Goal: Task Accomplishment & Management: Complete application form

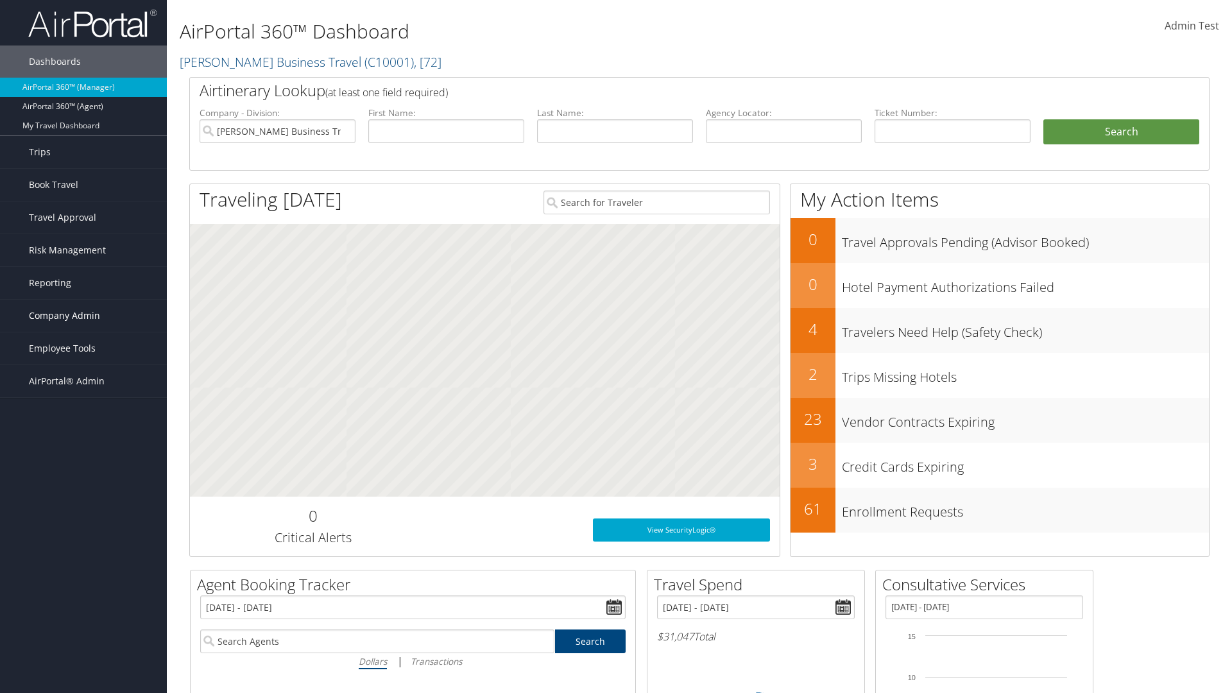
click at [83, 316] on span "Company Admin" at bounding box center [64, 316] width 71 height 32
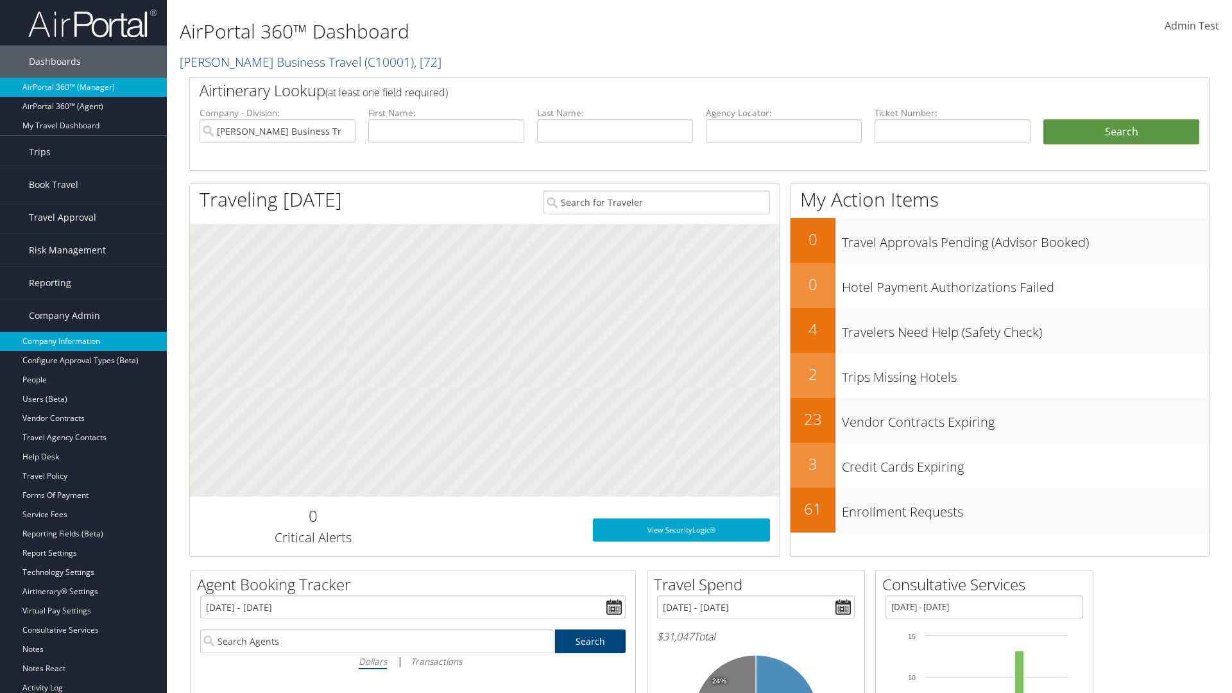
click at [83, 341] on link "Company Information" at bounding box center [83, 341] width 167 height 19
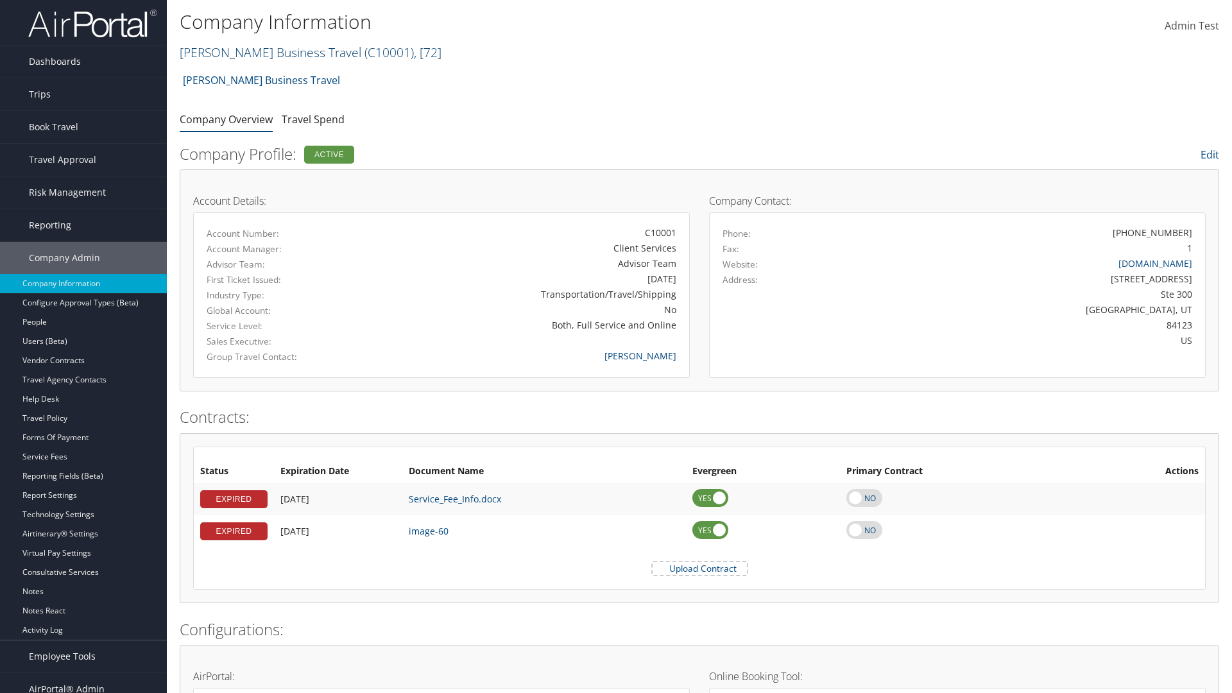
click at [264, 52] on link "Christopherson Business Travel ( C10001 ) , [ 72 ]" at bounding box center [311, 52] width 262 height 17
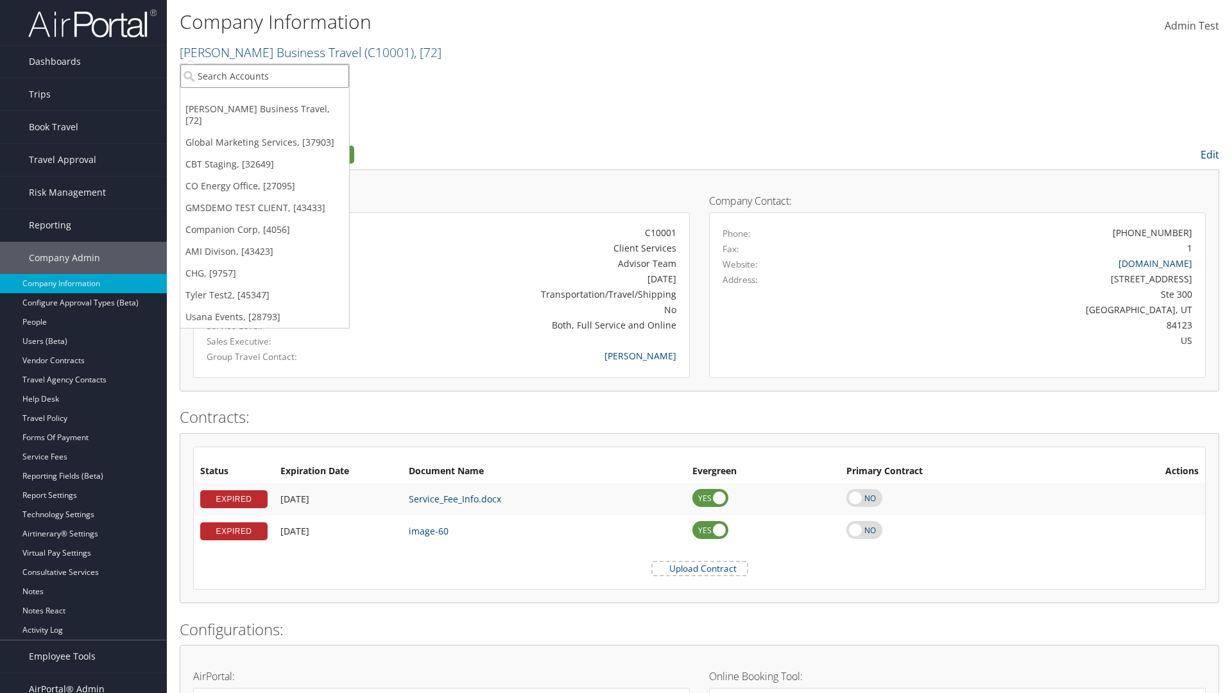
click at [264, 76] on input "search" at bounding box center [264, 76] width 169 height 24
type input "CBTSTG"
click at [264, 99] on div "CBT Staging (CBTSTG), [32649]" at bounding box center [264, 100] width 183 height 12
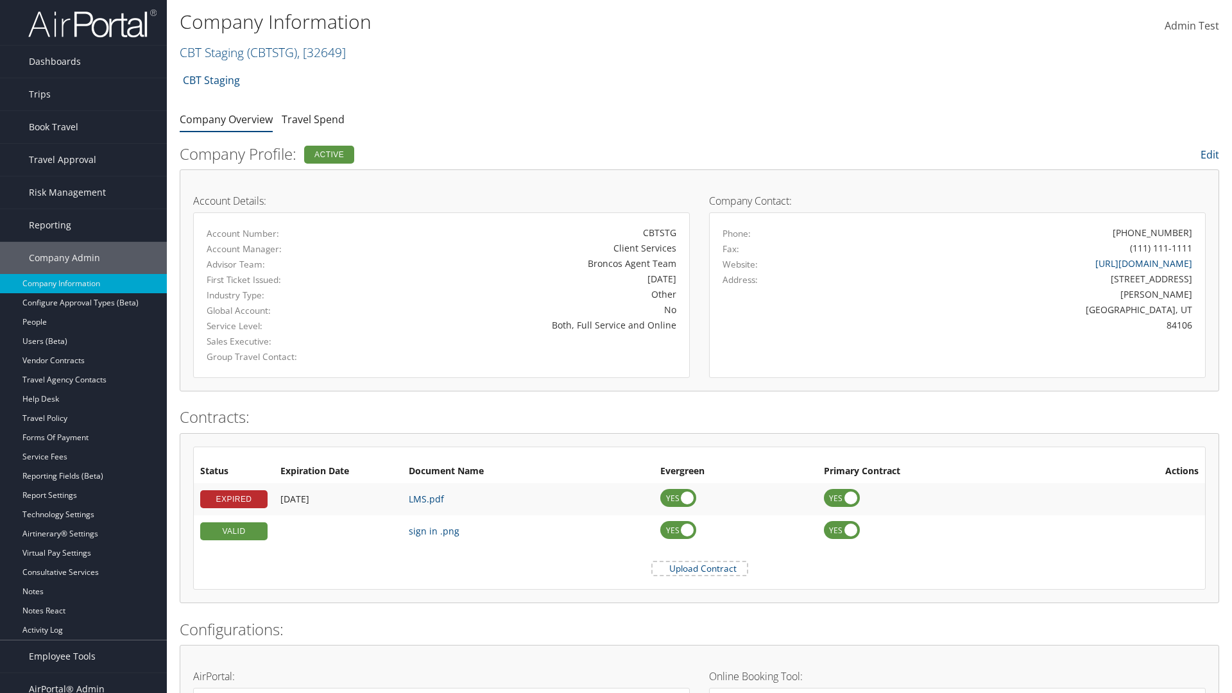
scroll to position [595, 0]
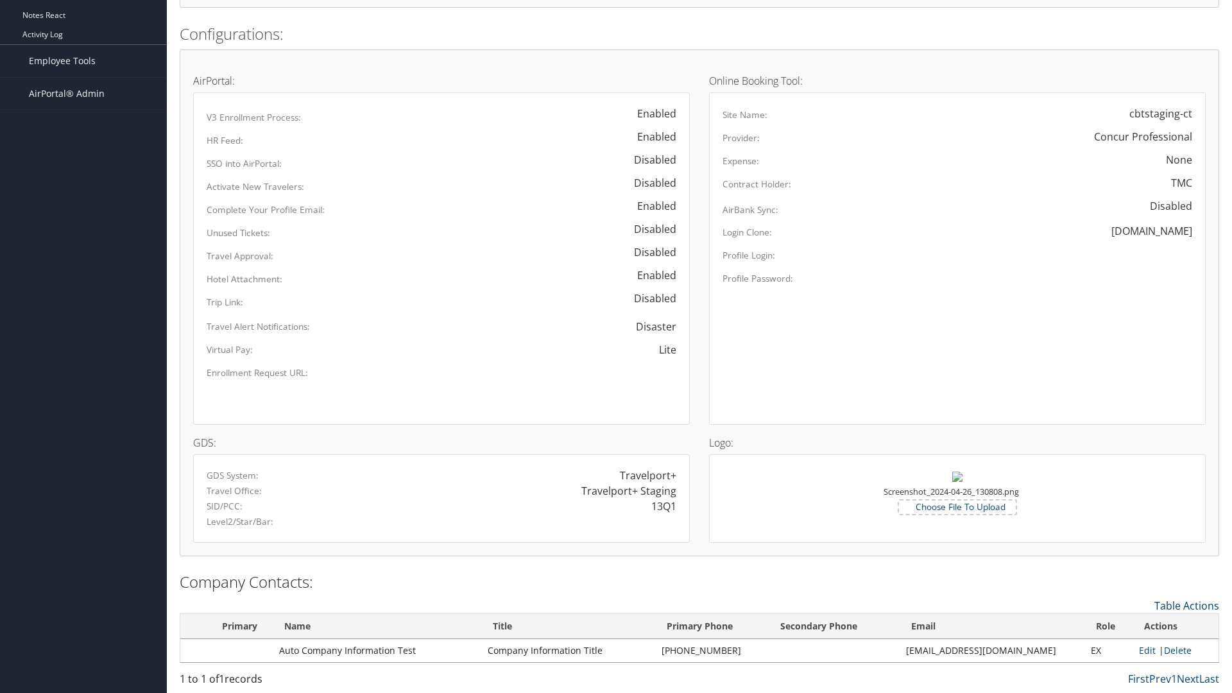
click at [1186, 605] on link "Table Actions" at bounding box center [1186, 606] width 65 height 14
click at [1134, 625] on link "New Contact" at bounding box center [1134, 626] width 169 height 22
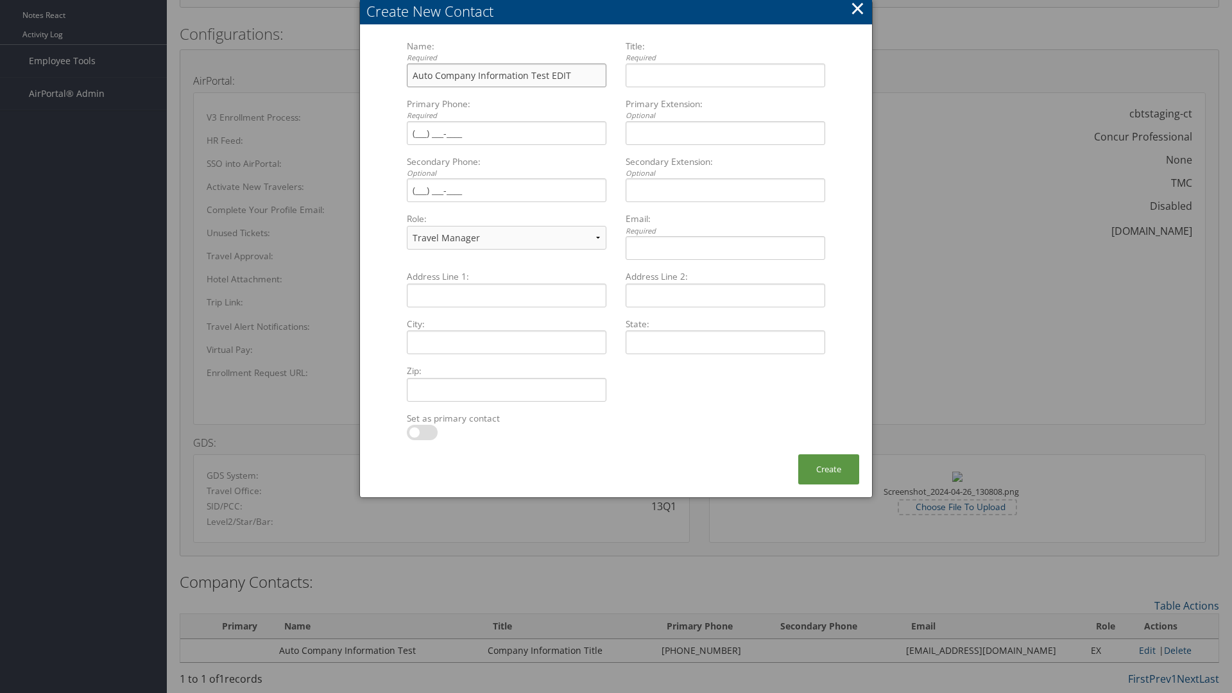
type input "Auto Company Information Test EDIT"
type input "Company Information Title EDIT"
type input "[PHONE_NUMBER]"
select select "EX"
type input "[PHONE_NUMBER]"
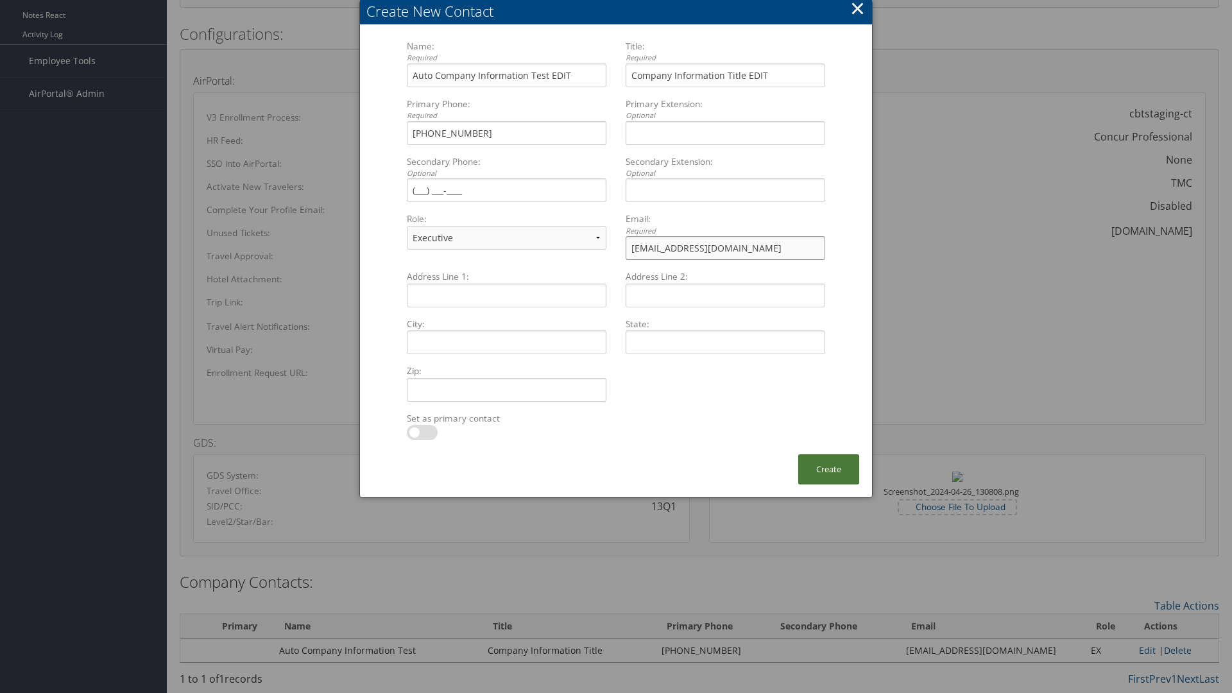
type input "[EMAIL_ADDRESS][DOMAIN_NAME]"
click at [828, 469] on button "Create" at bounding box center [828, 469] width 61 height 30
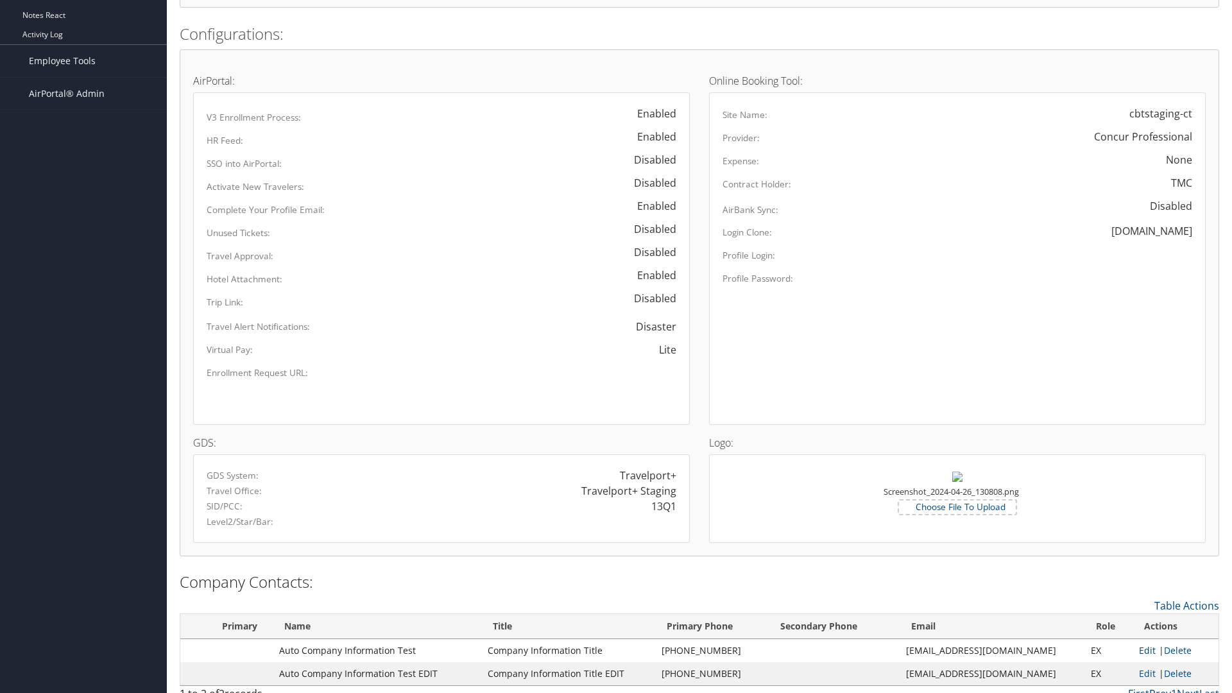
click at [1141, 650] on link "Edit" at bounding box center [1147, 650] width 17 height 12
select select "EX"
